Goal: Navigation & Orientation: Find specific page/section

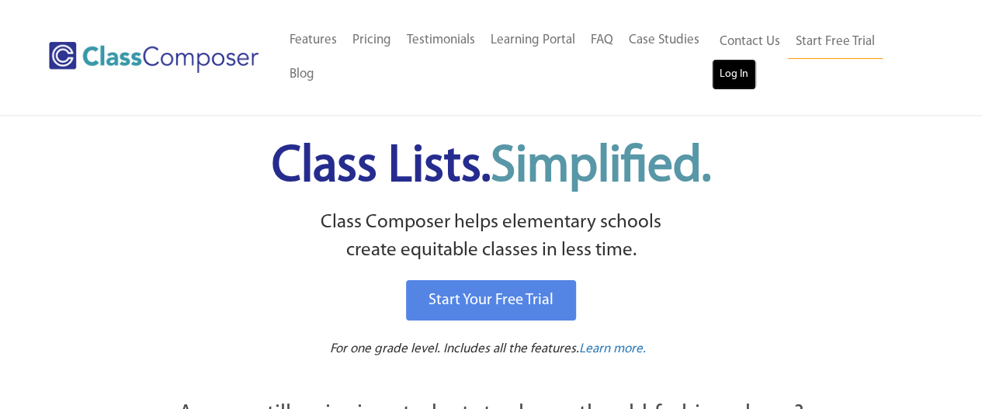
click at [739, 77] on link "Log In" at bounding box center [734, 74] width 44 height 31
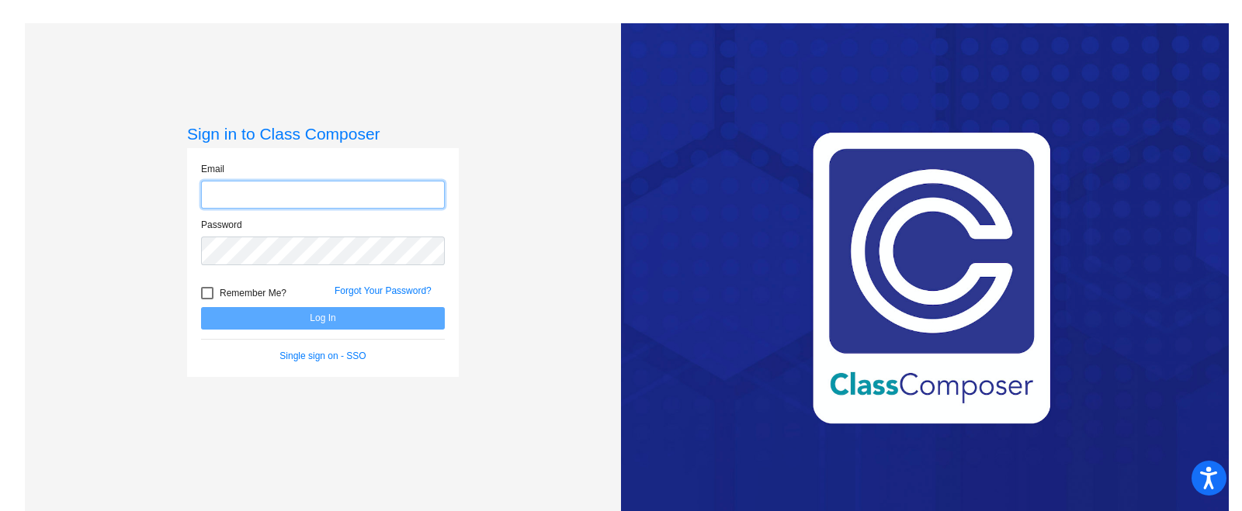
type input "[PERSON_NAME][EMAIL_ADDRESS][DOMAIN_NAME]"
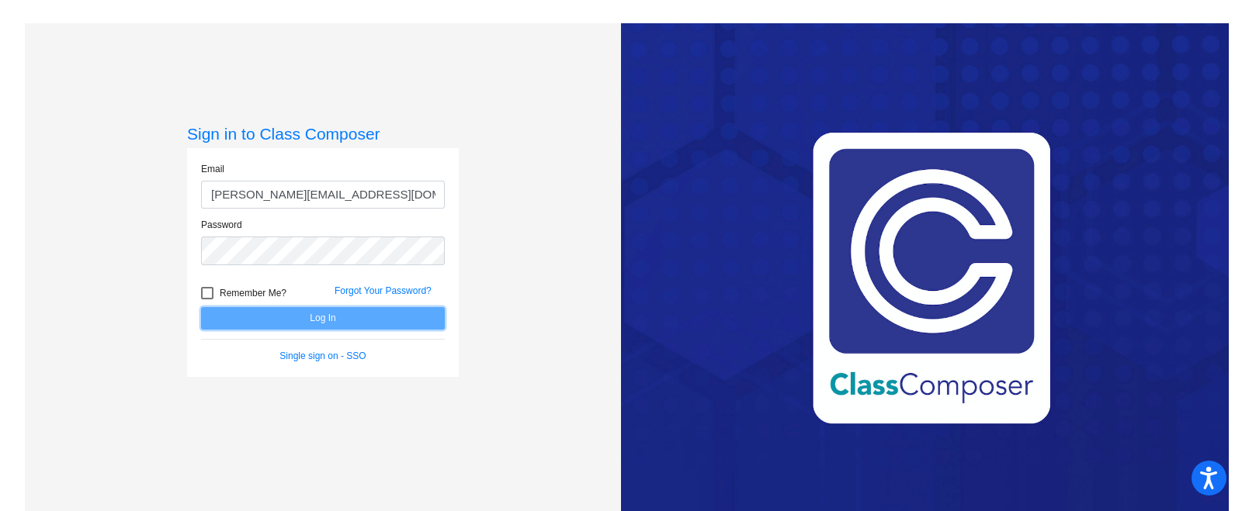
click at [333, 323] on button "Log In" at bounding box center [323, 318] width 244 height 23
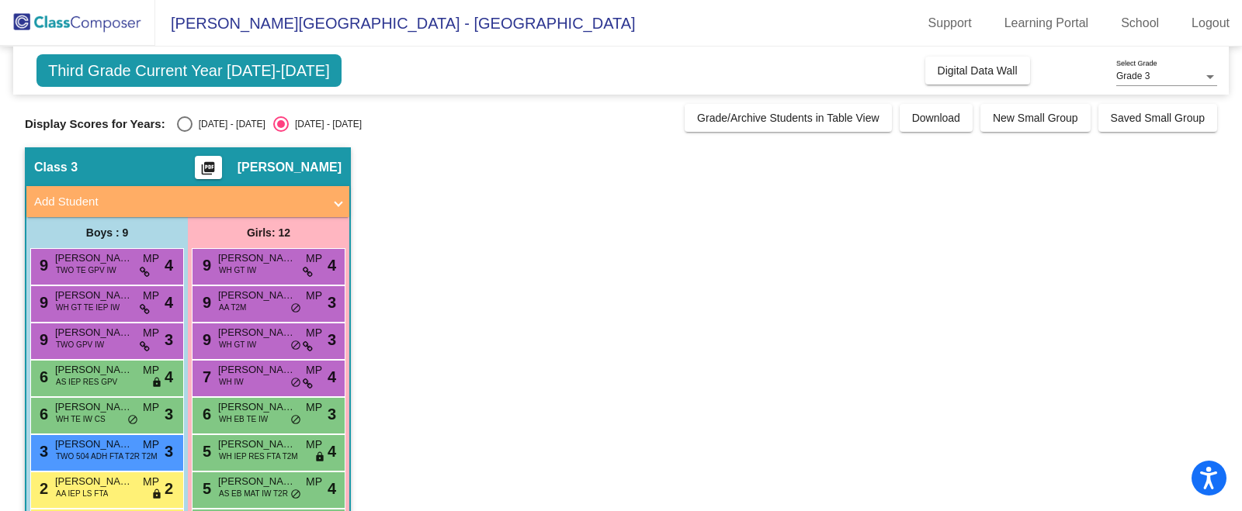
click at [243, 71] on span "Third Grade Current Year [DATE]-[DATE]" at bounding box center [188, 70] width 305 height 33
